Goal: Task Accomplishment & Management: Use online tool/utility

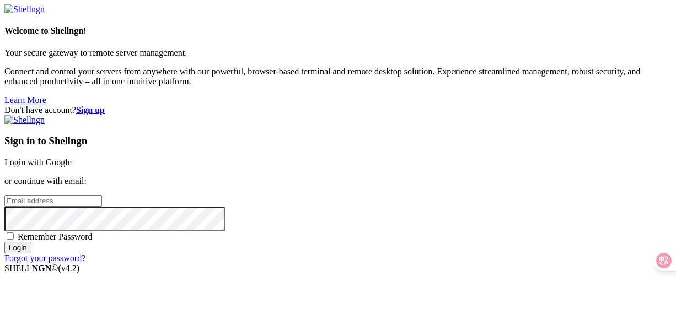
click at [72, 158] on link "Login with Google" at bounding box center [37, 162] width 67 height 9
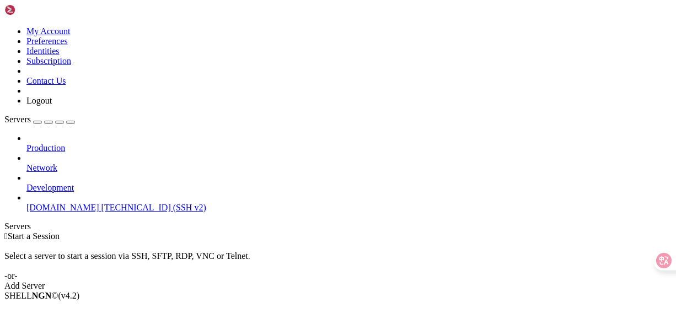
click at [51, 203] on span "[DOMAIN_NAME]" at bounding box center [62, 207] width 73 height 9
click at [101, 203] on span "[TECHNICAL_ID] (SSH v2)" at bounding box center [153, 207] width 105 height 9
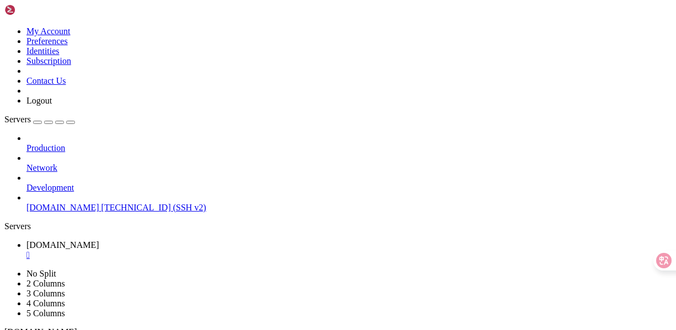
click at [4, 26] on icon at bounding box center [4, 26] width 0 height 0
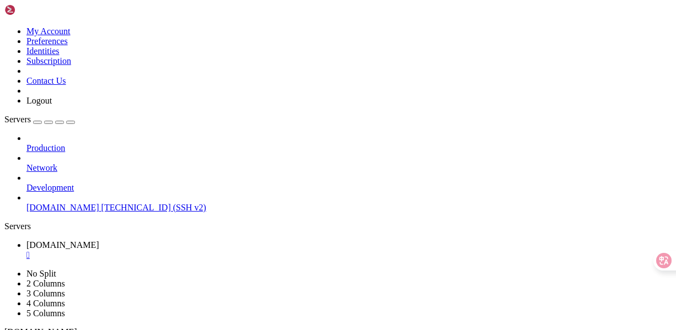
click at [4, 26] on icon at bounding box center [4, 26] width 0 height 0
drag, startPoint x: 154, startPoint y: 584, endPoint x: 7, endPoint y: 466, distance: 188.5
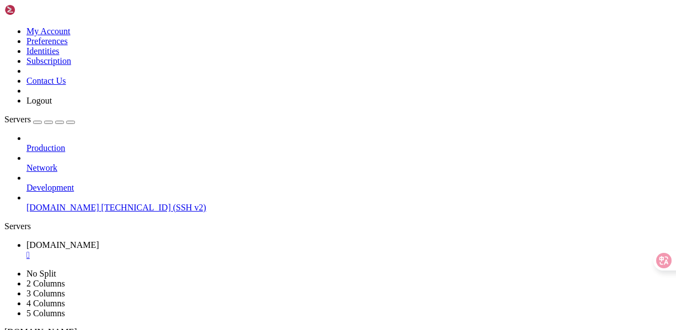
click at [220, 250] on div "" at bounding box center [348, 255] width 645 height 10
